Goal: Find specific page/section: Find specific page/section

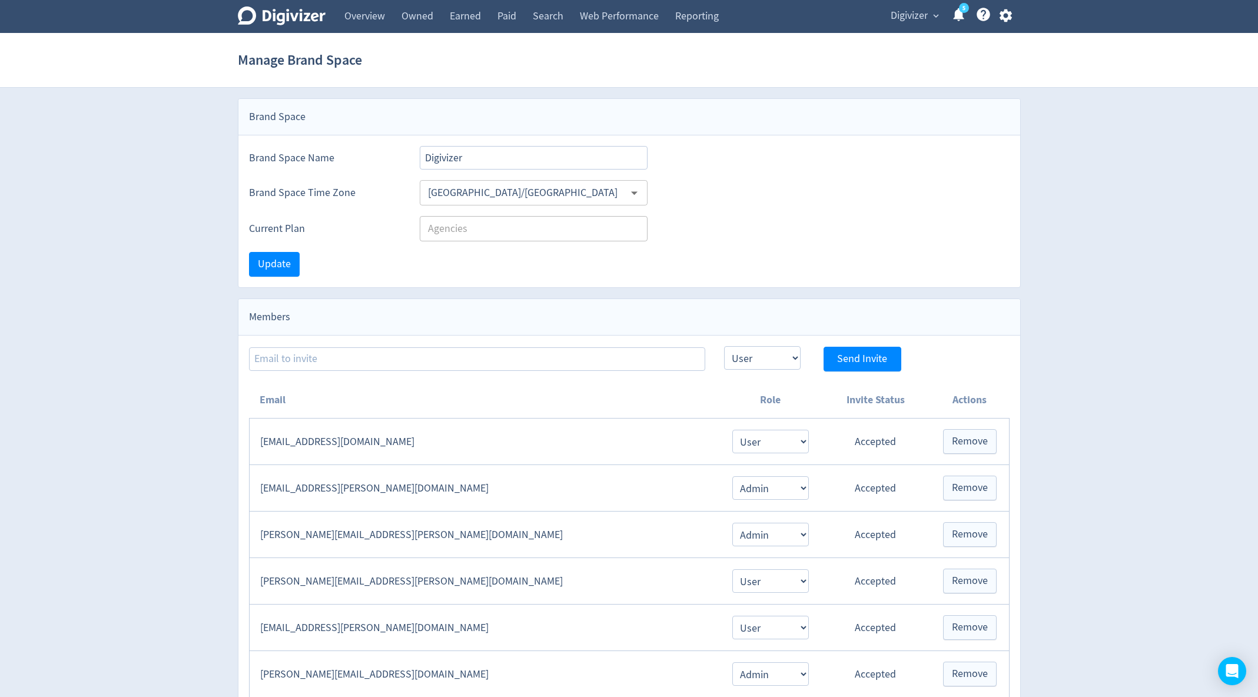
select select "USER"
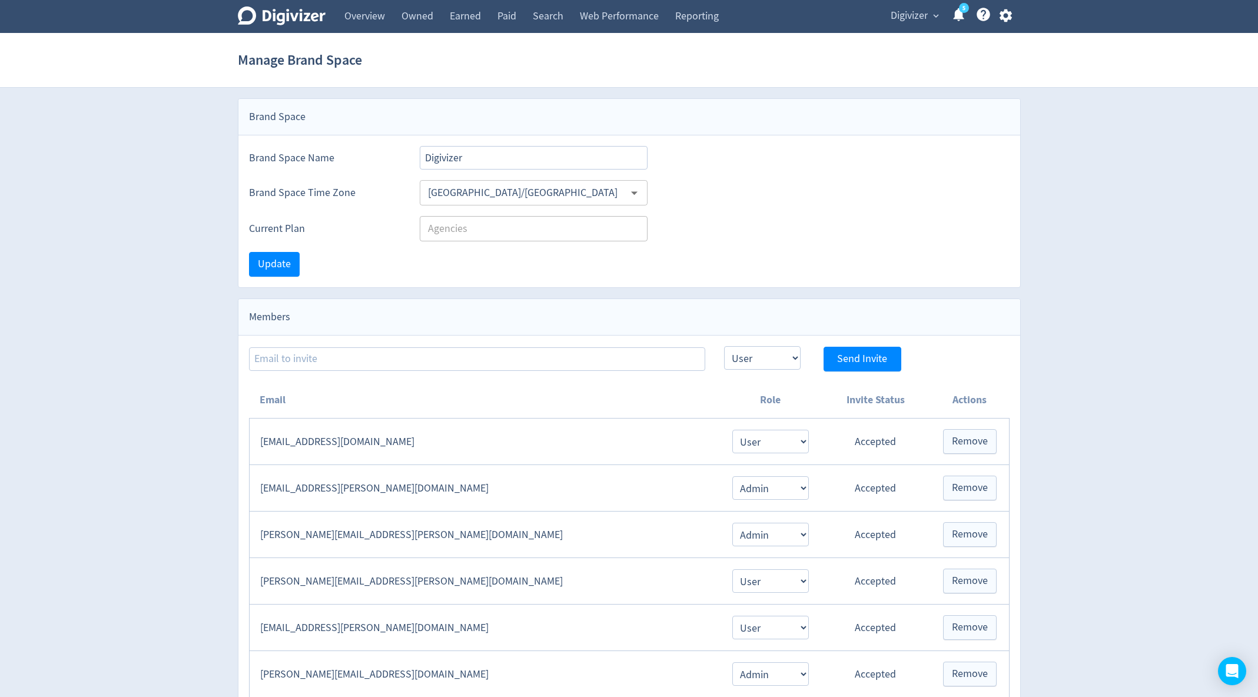
select select "USER"
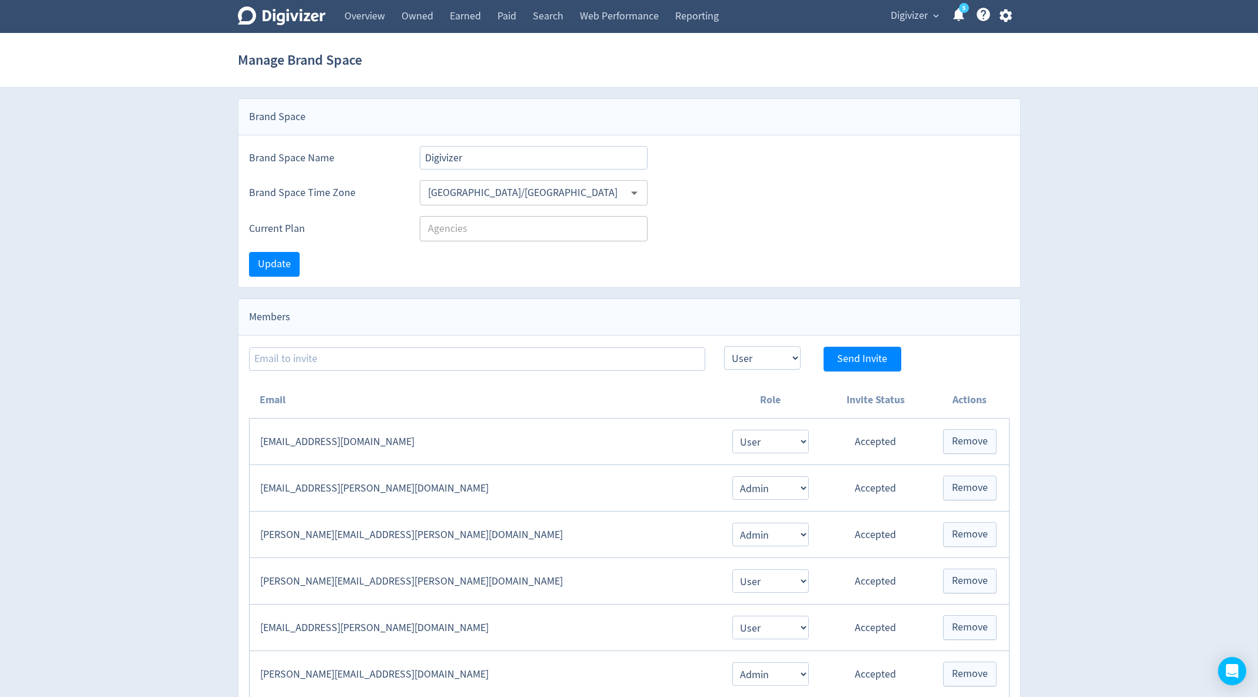
select select "USER"
click at [929, 10] on button "Digivizer expand_more" at bounding box center [913, 15] width 55 height 19
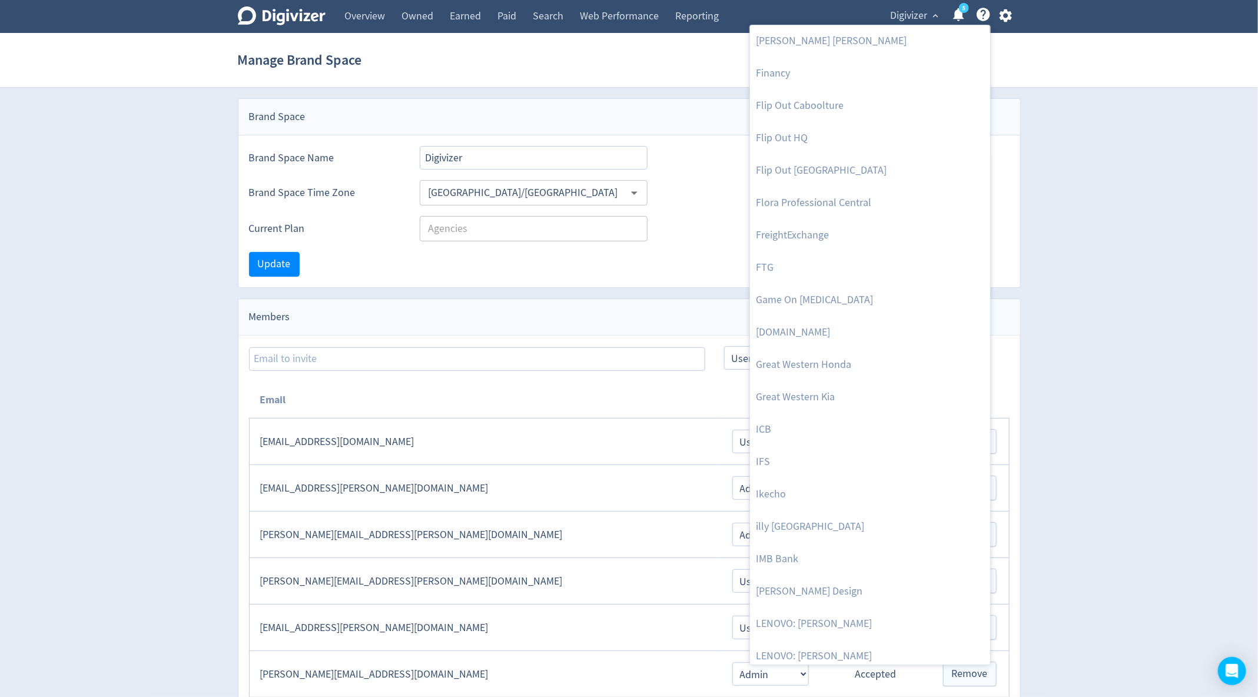
scroll to position [617, 0]
click at [782, 561] on link "IMB Bank" at bounding box center [870, 558] width 240 height 32
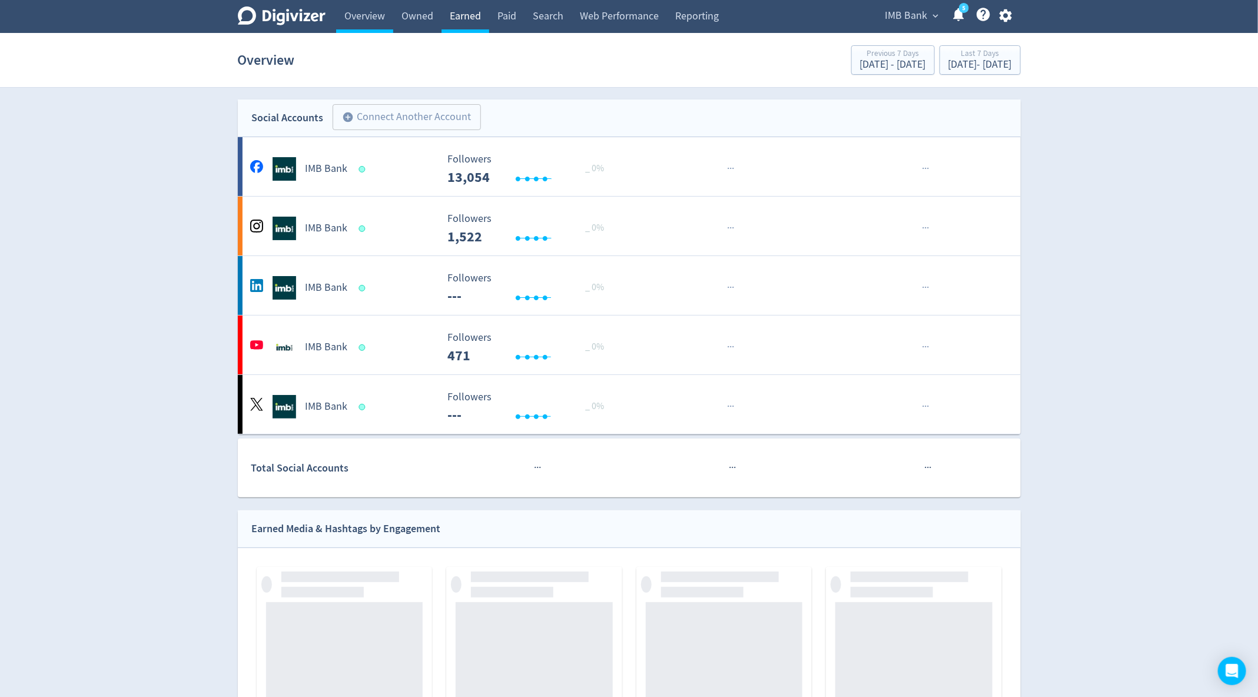
click at [477, 19] on link "Earned" at bounding box center [465, 16] width 48 height 33
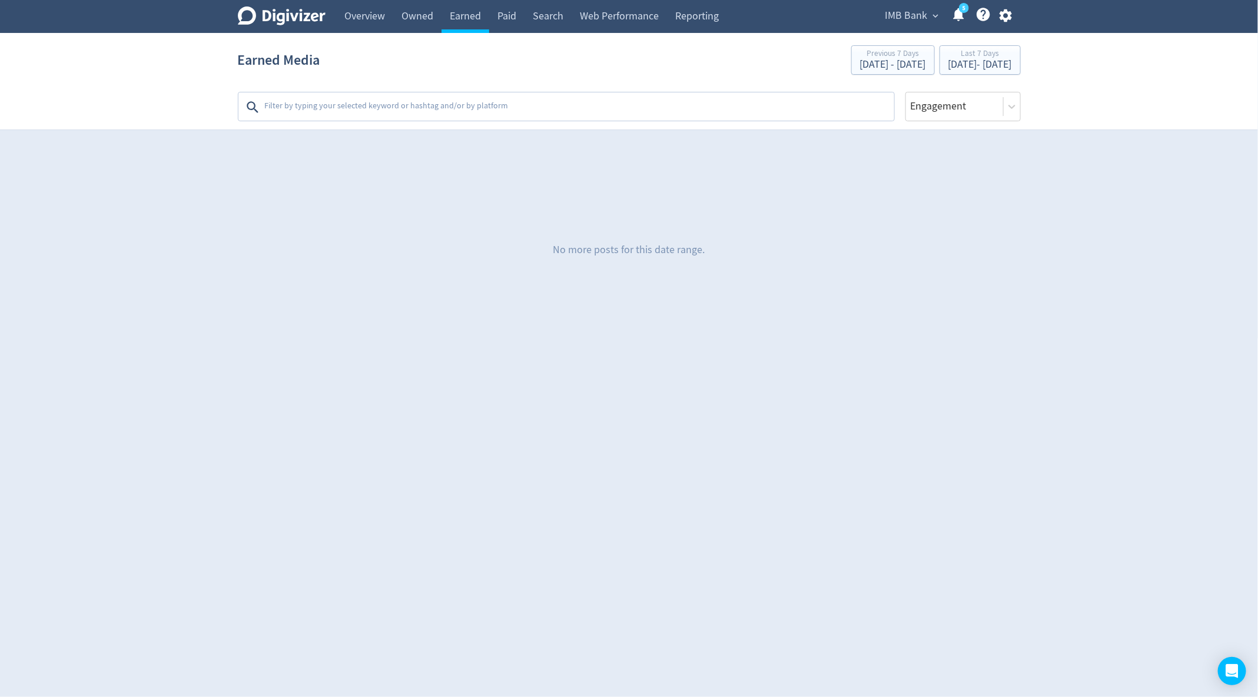
click at [441, 104] on textarea at bounding box center [578, 107] width 629 height 24
